Goal: Understand site structure: Understand site structure

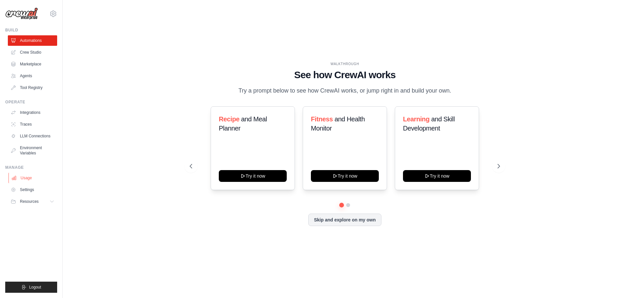
click at [34, 179] on link "Usage" at bounding box center [32, 178] width 49 height 10
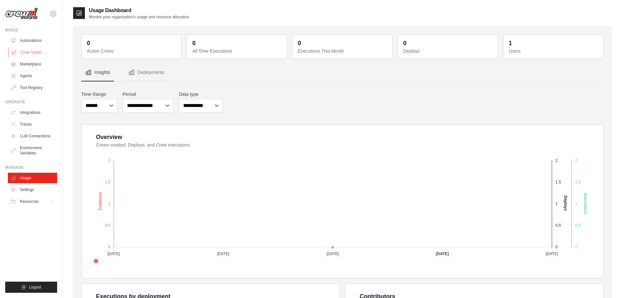
click at [30, 51] on link "Crew Studio" at bounding box center [32, 52] width 49 height 10
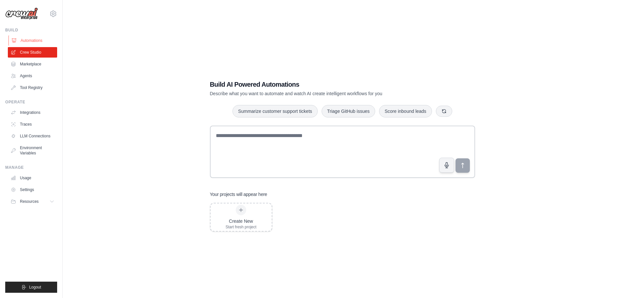
click at [33, 37] on link "Automations" at bounding box center [32, 40] width 49 height 10
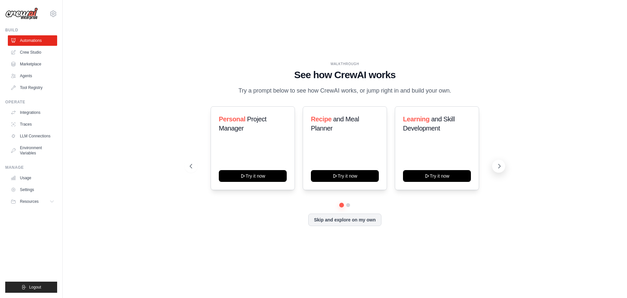
click at [498, 162] on button at bounding box center [498, 165] width 13 height 13
click at [51, 14] on icon at bounding box center [53, 14] width 8 height 8
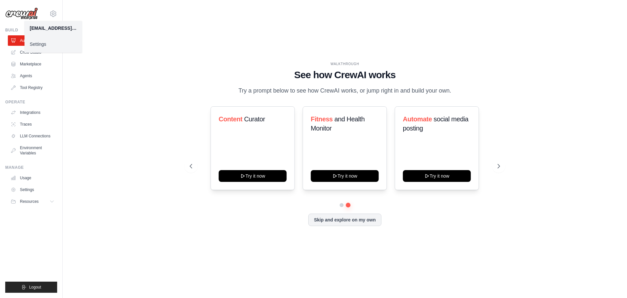
click at [151, 37] on div "WALKTHROUGH See how CrewAI works Try a prompt below to see how CrewAI works, or…" at bounding box center [345, 149] width 544 height 285
